Goal: Find specific page/section: Find specific page/section

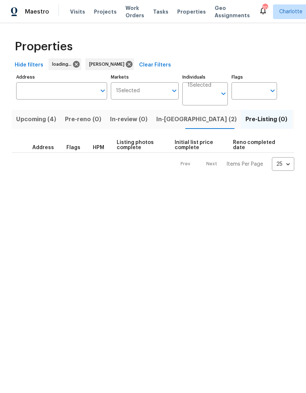
click at [68, 93] on input "Address" at bounding box center [56, 90] width 80 height 17
click at [50, 91] on input "Address" at bounding box center [56, 90] width 80 height 17
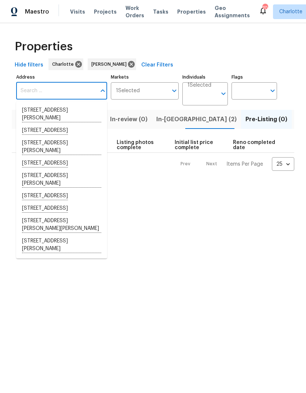
click at [175, 122] on span "In-reno (2)" at bounding box center [196, 119] width 80 height 10
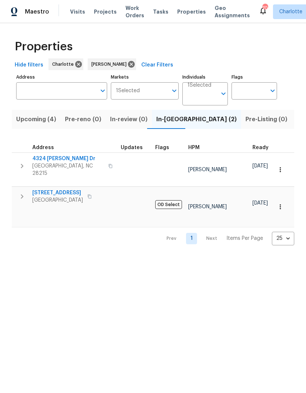
click at [246, 124] on span "Pre-Listing (0)" at bounding box center [267, 119] width 42 height 10
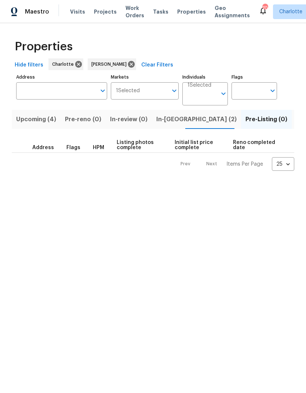
click at [171, 115] on span "In-reno (2)" at bounding box center [196, 119] width 80 height 10
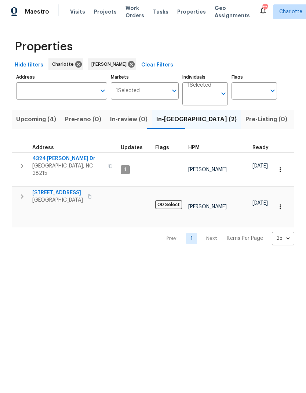
click at [241, 125] on button "Pre-Listing (0)" at bounding box center [266, 119] width 51 height 19
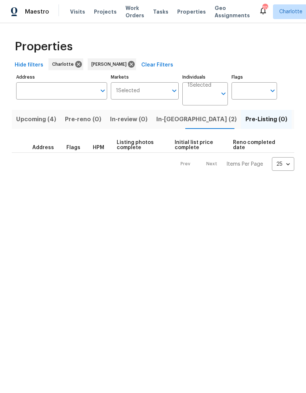
click at [70, 84] on input "Address" at bounding box center [56, 90] width 80 height 17
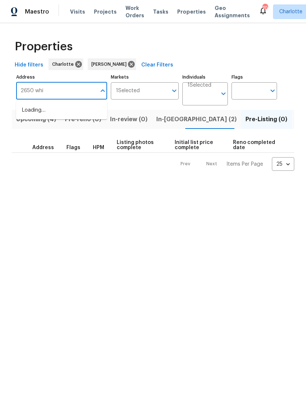
type input "2650 whis"
click at [128, 64] on icon at bounding box center [131, 64] width 7 height 7
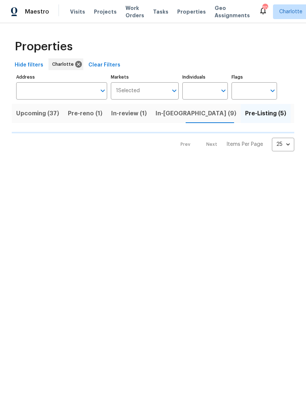
click at [70, 87] on input "Address" at bounding box center [56, 90] width 80 height 17
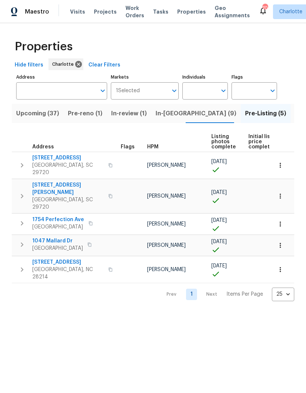
click at [160, 313] on html "Maestro Visits Projects Work Orders Tasks Properties Geo Assignments 70 Charlot…" at bounding box center [153, 156] width 306 height 313
click at [67, 95] on input "Address" at bounding box center [56, 90] width 80 height 17
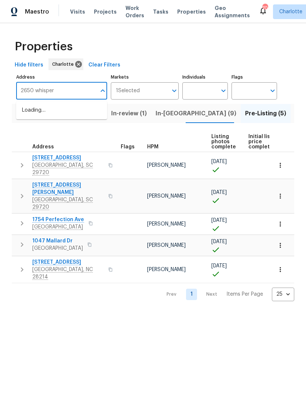
type input "2650 whisper"
click at [82, 117] on li "2650 Whisper Ridge Ln Matthews NC 28105" at bounding box center [61, 110] width 91 height 12
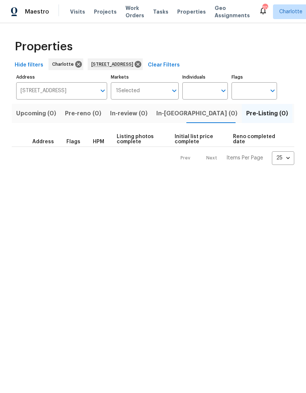
click at [292, 119] on button "Listed (1)" at bounding box center [309, 113] width 35 height 19
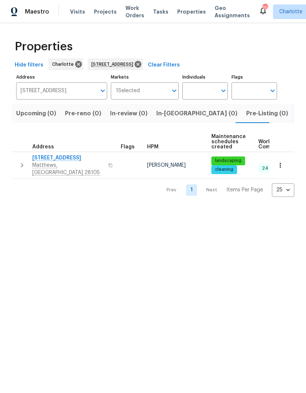
click at [25, 167] on button "button" at bounding box center [22, 165] width 15 height 22
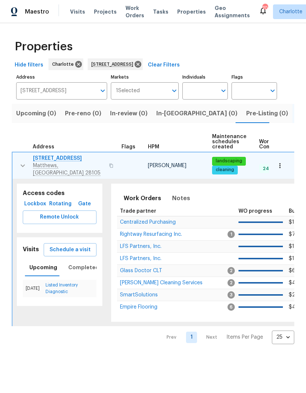
click at [81, 161] on span "2650 Whisper Ridge Ln" at bounding box center [69, 158] width 72 height 7
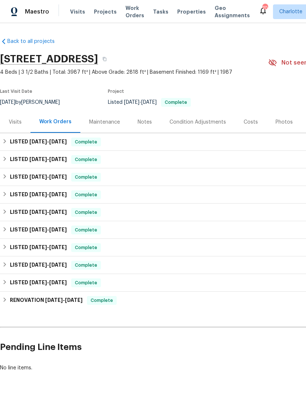
click at [149, 125] on div "Notes" at bounding box center [145, 122] width 14 height 7
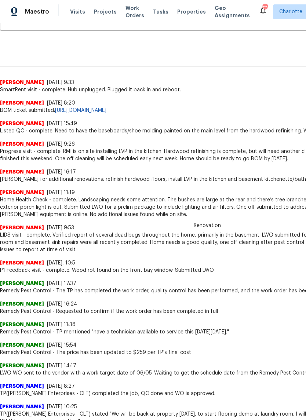
scroll to position [159, 0]
